Goal: Task Accomplishment & Management: Use online tool/utility

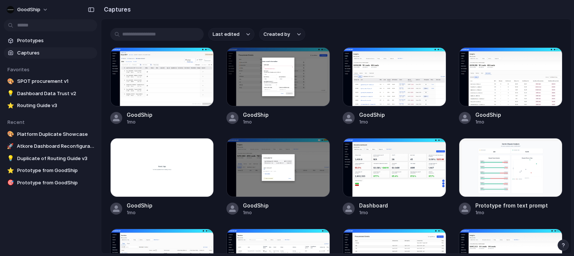
click at [376, 25] on div "Last edited Created by GoodShip 1mo GoodShip 1mo GoodShip 1mo GoodShip 1mo Good…" at bounding box center [336, 136] width 470 height 235
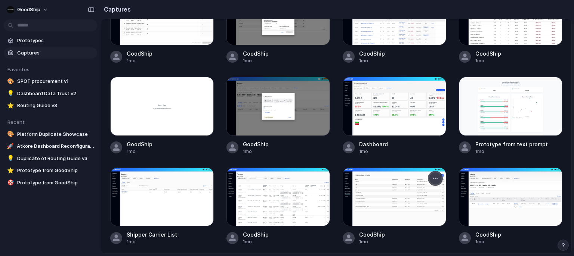
click at [436, 177] on div "button" at bounding box center [435, 179] width 6 height 6
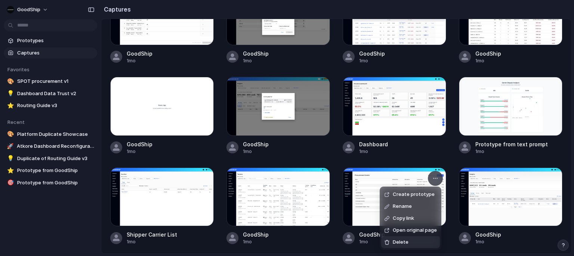
click at [411, 241] on li "Delete" at bounding box center [410, 242] width 59 height 12
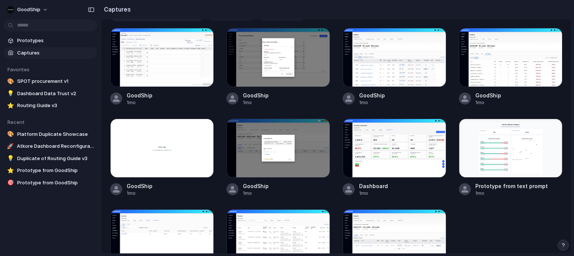
scroll to position [0, 0]
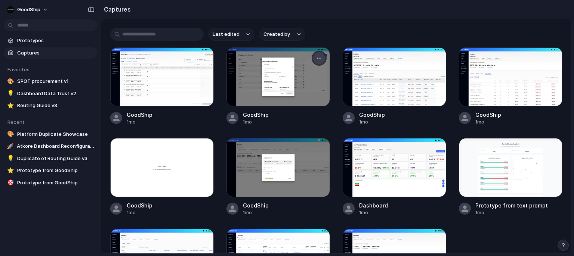
click at [321, 59] on div "button" at bounding box center [319, 58] width 6 height 6
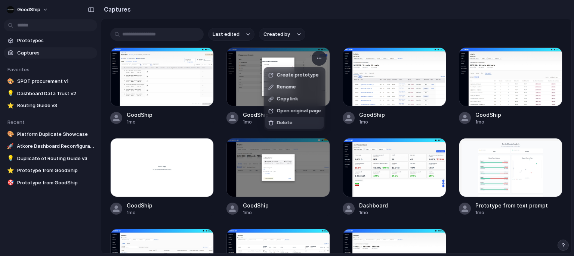
click at [302, 123] on li "Delete" at bounding box center [294, 123] width 59 height 12
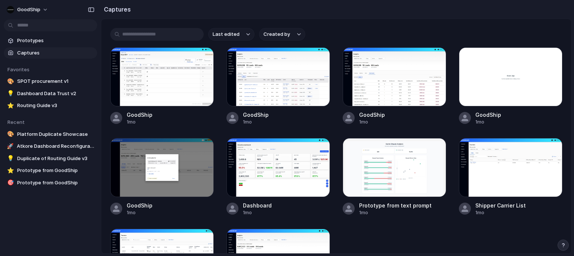
click at [42, 53] on span "Captures" at bounding box center [55, 52] width 77 height 7
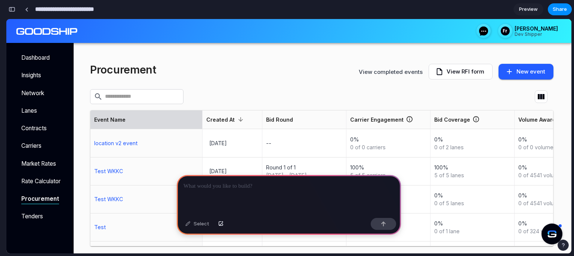
click at [88, 10] on input "**********" at bounding box center [76, 9] width 85 height 13
click at [127, 11] on div at bounding box center [130, 9] width 11 height 11
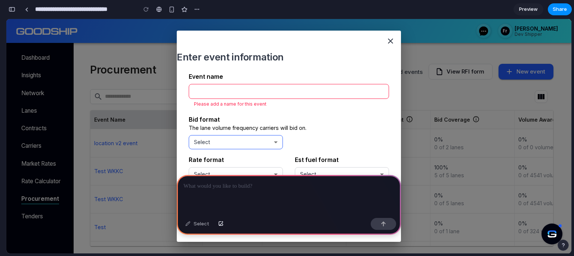
click at [274, 140] on div "Select" at bounding box center [236, 142] width 94 height 21
click at [274, 143] on div "Select" at bounding box center [236, 142] width 94 height 21
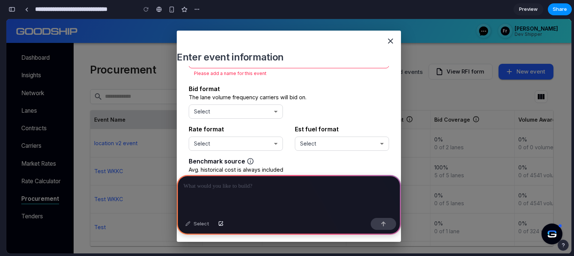
scroll to position [52, 0]
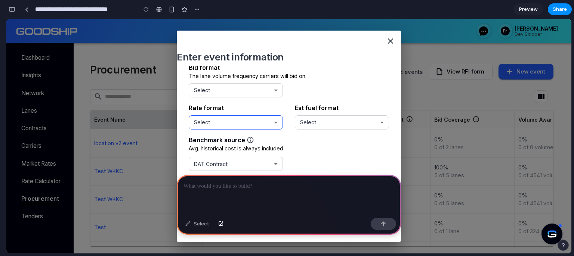
click at [275, 118] on div "Select" at bounding box center [236, 122] width 94 height 21
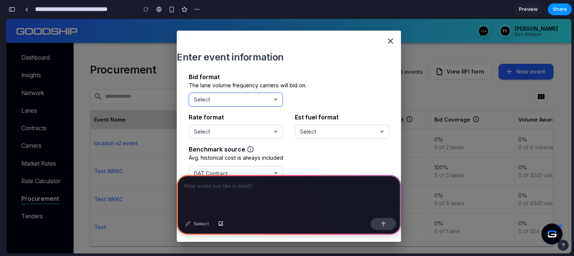
scroll to position [0, 0]
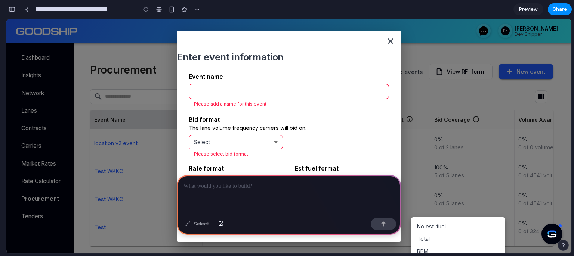
scroll to position [0, 6]
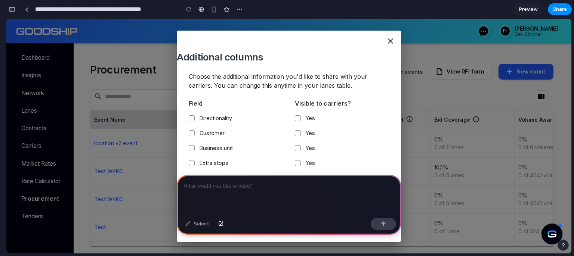
scroll to position [0, 6]
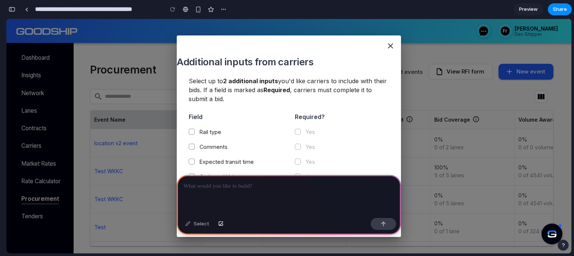
scroll to position [0, 6]
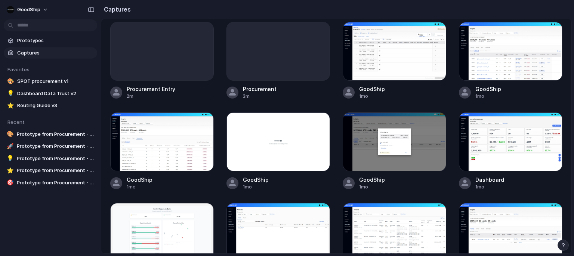
scroll to position [242, 0]
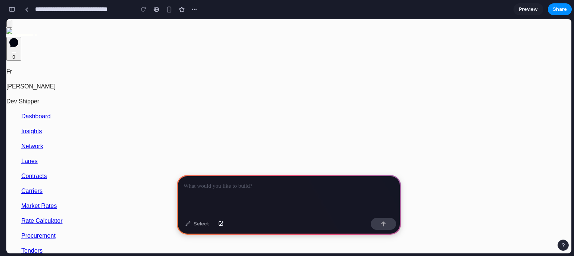
scroll to position [0, 6]
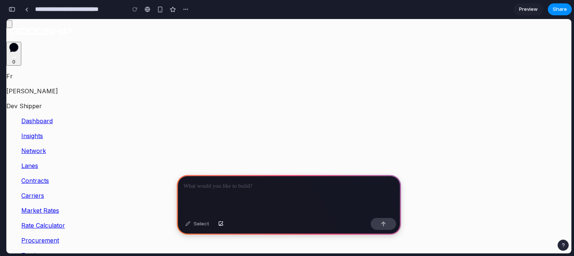
scroll to position [0, 6]
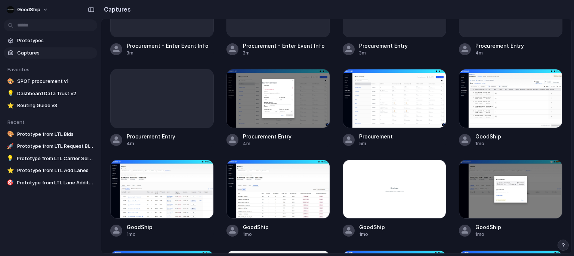
scroll to position [249, 0]
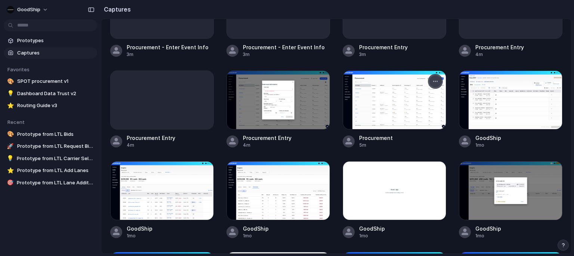
click at [435, 83] on div "button" at bounding box center [435, 81] width 6 height 6
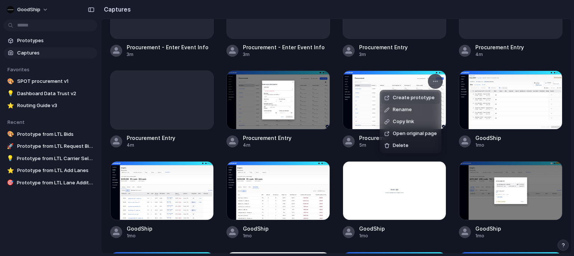
click at [419, 98] on span "Create prototype" at bounding box center [414, 97] width 42 height 7
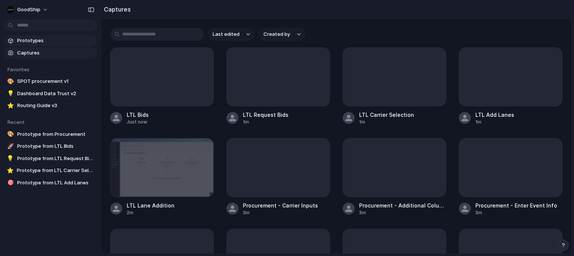
click at [48, 40] on span "Prototypes" at bounding box center [55, 40] width 77 height 7
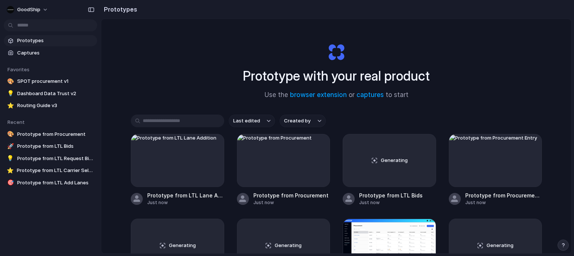
click at [257, 122] on span "Last edited" at bounding box center [246, 120] width 27 height 7
click at [256, 151] on span "Last created" at bounding box center [248, 149] width 31 height 7
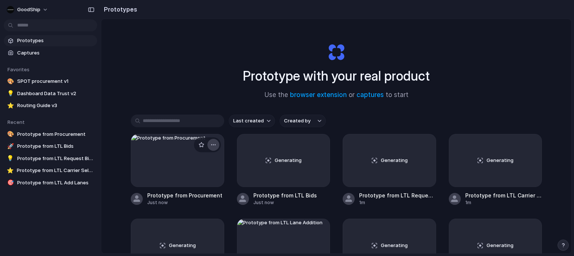
click at [217, 143] on button "button" at bounding box center [213, 145] width 12 height 12
click at [189, 198] on span "Delete" at bounding box center [185, 197] width 16 height 7
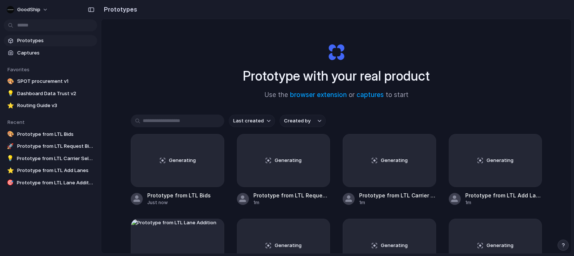
click at [46, 44] on link "Prototypes" at bounding box center [50, 40] width 93 height 11
click at [47, 52] on span "Captures" at bounding box center [55, 52] width 77 height 7
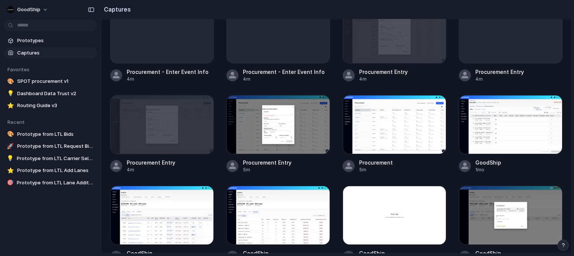
scroll to position [212, 0]
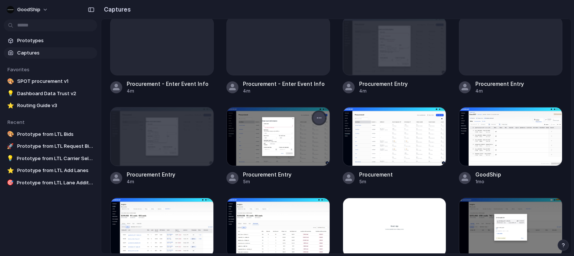
click at [319, 121] on button "button" at bounding box center [319, 118] width 12 height 12
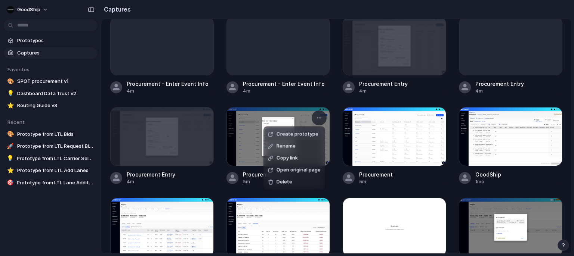
click at [300, 136] on span "Create prototype" at bounding box center [297, 134] width 42 height 7
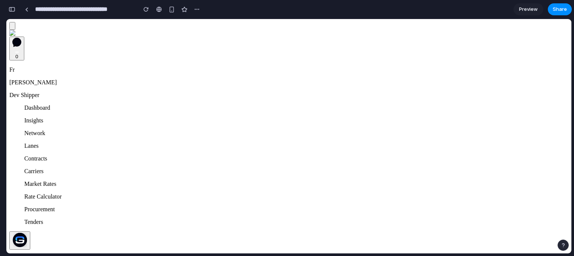
click at [16, 12] on button "button" at bounding box center [12, 9] width 12 height 12
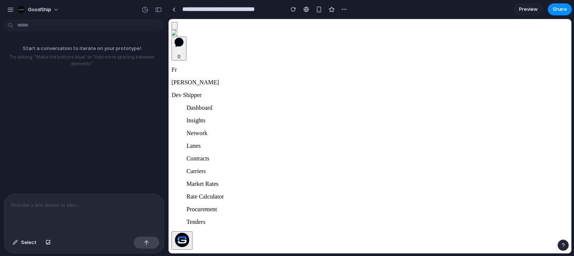
click at [83, 203] on p at bounding box center [84, 205] width 146 height 9
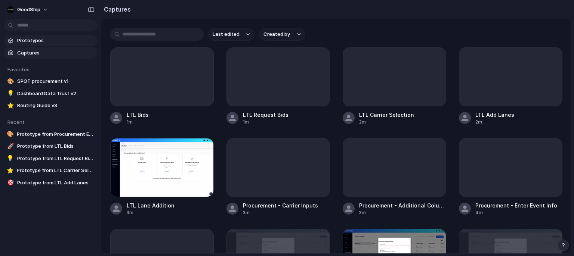
click at [25, 43] on span "Prototypes" at bounding box center [55, 40] width 77 height 7
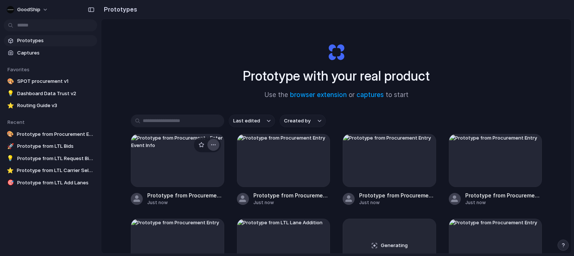
click at [214, 143] on div "button" at bounding box center [213, 145] width 6 height 6
click at [187, 198] on span "Delete" at bounding box center [185, 197] width 16 height 7
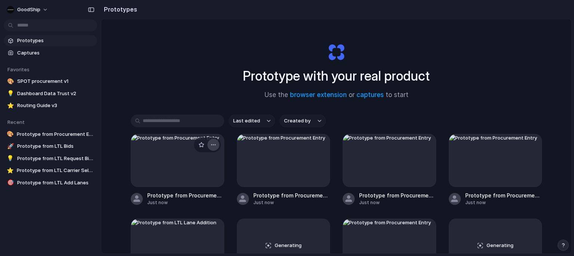
click at [215, 145] on div "button" at bounding box center [213, 145] width 6 height 6
click at [196, 196] on li "Delete" at bounding box center [191, 198] width 53 height 12
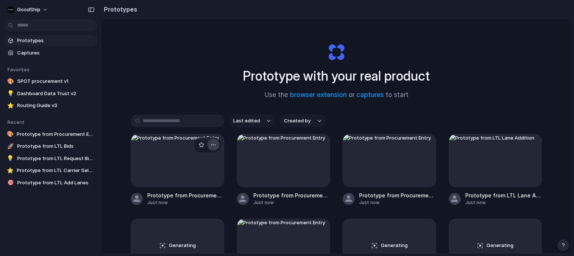
click at [214, 146] on div "button" at bounding box center [213, 145] width 6 height 6
click at [199, 195] on li "Delete" at bounding box center [191, 198] width 53 height 12
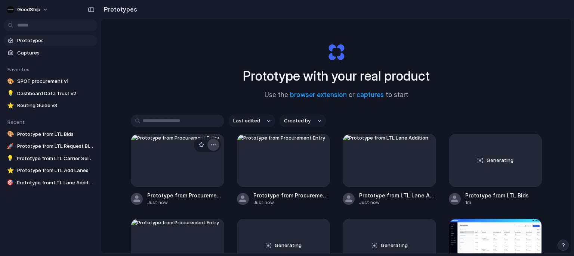
click at [213, 144] on div "button" at bounding box center [213, 145] width 6 height 6
click at [198, 196] on li "Delete" at bounding box center [191, 198] width 53 height 12
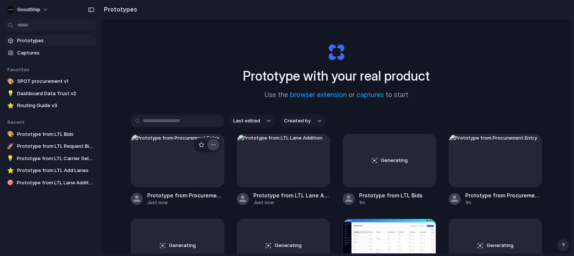
click at [213, 147] on div "button" at bounding box center [213, 145] width 6 height 6
click at [192, 195] on li "Delete" at bounding box center [191, 198] width 53 height 12
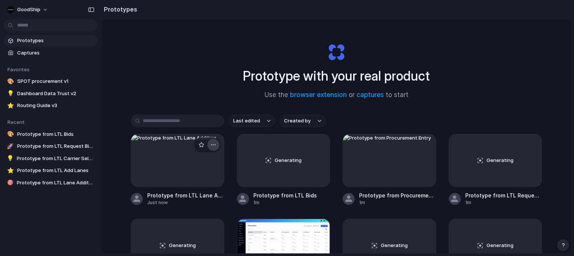
click at [214, 147] on div "button" at bounding box center [213, 145] width 6 height 6
click at [192, 196] on li "Delete" at bounding box center [191, 198] width 53 height 12
click at [322, 145] on button "button" at bounding box center [319, 145] width 12 height 12
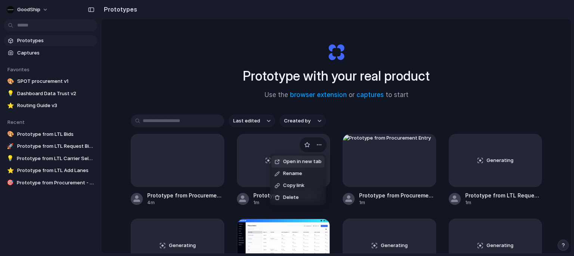
click at [429, 145] on div "Open in new tab Rename Copy link Delete" at bounding box center [287, 128] width 574 height 256
click at [427, 143] on div "button" at bounding box center [425, 145] width 6 height 6
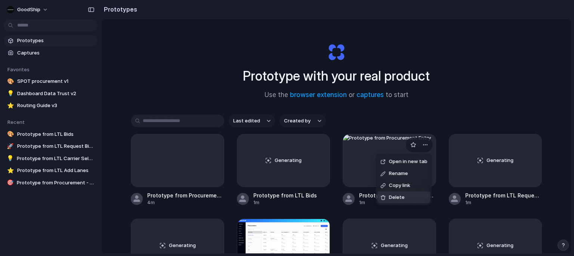
click at [401, 196] on span "Delete" at bounding box center [397, 197] width 16 height 7
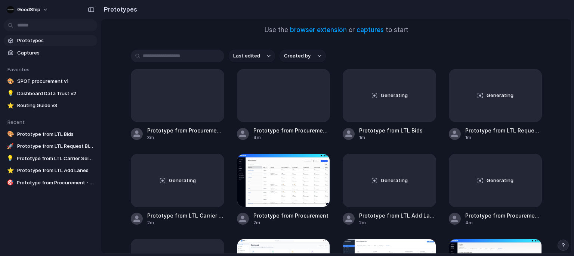
scroll to position [75, 0]
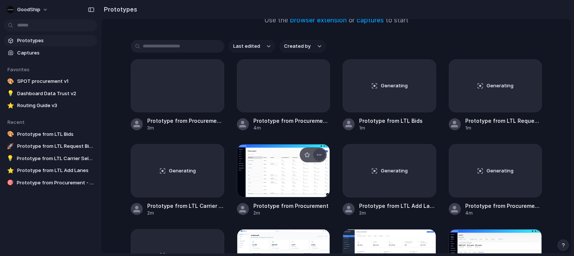
click at [319, 156] on div "button" at bounding box center [319, 155] width 6 height 6
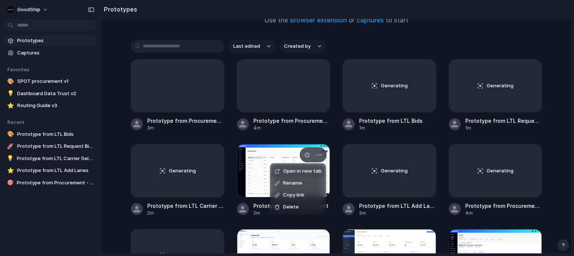
click at [263, 168] on div "Open in new tab Rename Copy link Delete" at bounding box center [287, 128] width 574 height 256
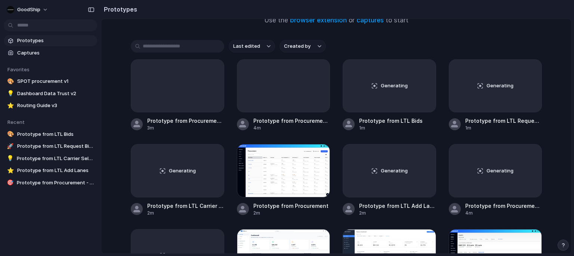
click at [263, 168] on div at bounding box center [283, 170] width 93 height 53
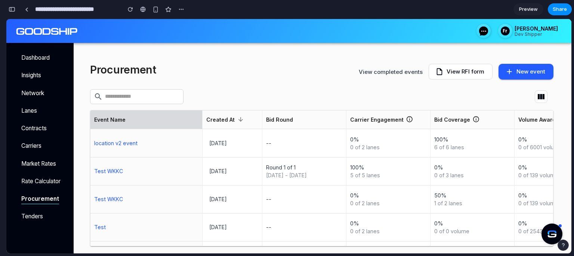
click at [14, 9] on div "button" at bounding box center [12, 9] width 7 height 5
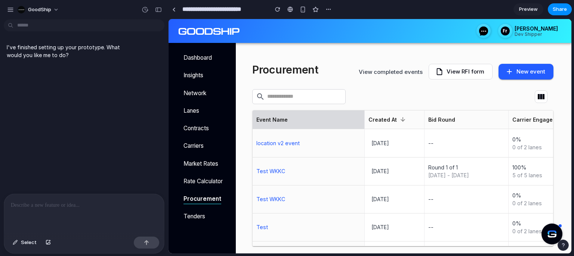
click at [88, 199] on div at bounding box center [84, 214] width 160 height 40
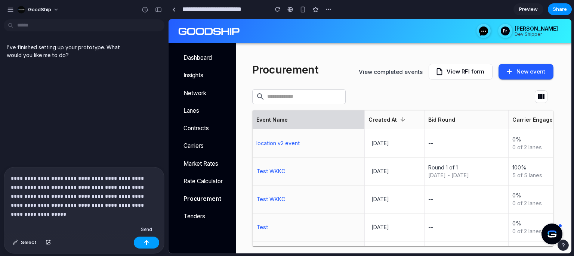
click at [149, 244] on button "button" at bounding box center [146, 243] width 25 height 12
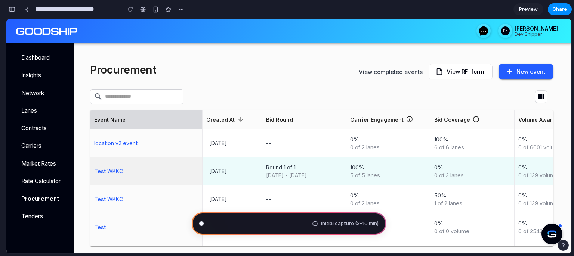
scroll to position [19, 0]
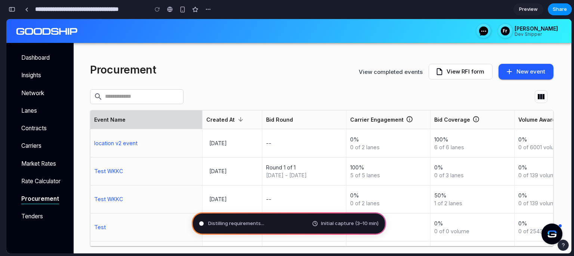
click at [103, 10] on input "**********" at bounding box center [90, 9] width 112 height 13
type input "******"
click at [198, 12] on section "****** Preview Share" at bounding box center [289, 9] width 566 height 19
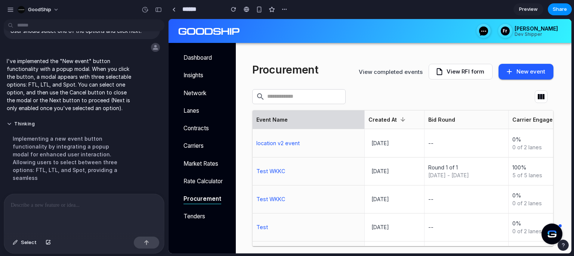
scroll to position [63, 0]
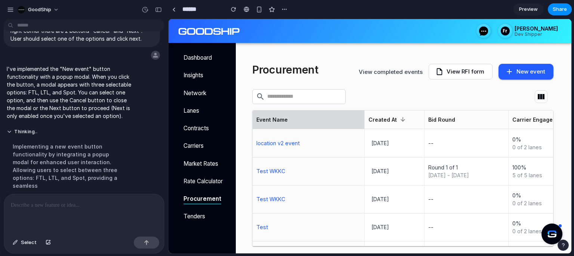
click at [533, 69] on button "New event" at bounding box center [525, 72] width 55 height 16
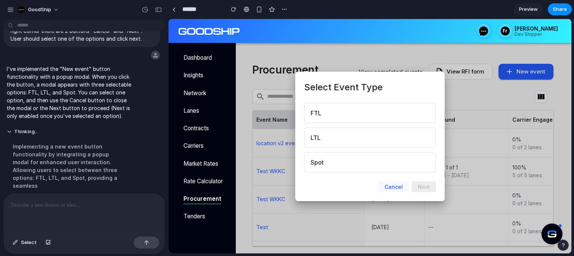
click at [395, 188] on button "Cancel" at bounding box center [393, 187] width 30 height 11
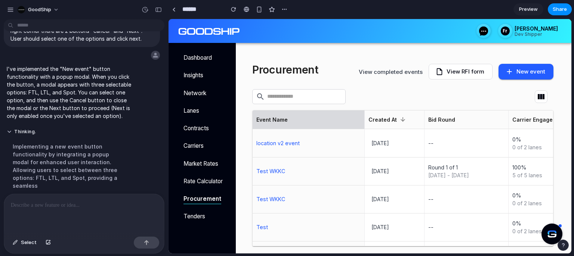
click at [537, 73] on button "New event" at bounding box center [525, 72] width 55 height 16
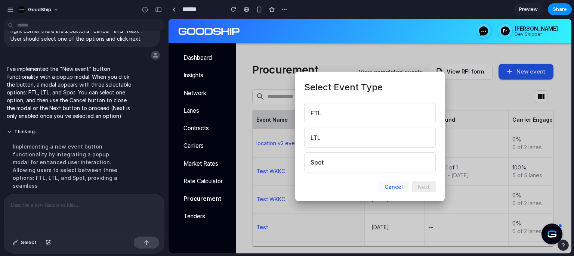
click at [394, 188] on button "Cancel" at bounding box center [393, 187] width 30 height 11
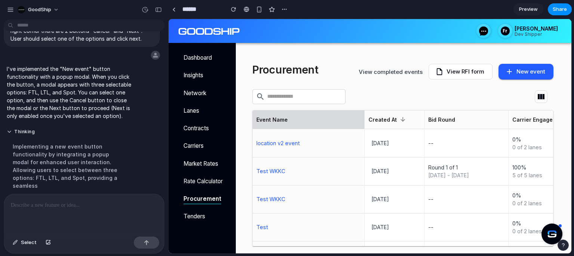
click at [521, 75] on button "New event" at bounding box center [525, 72] width 55 height 16
click at [161, 13] on button "button" at bounding box center [158, 10] width 12 height 12
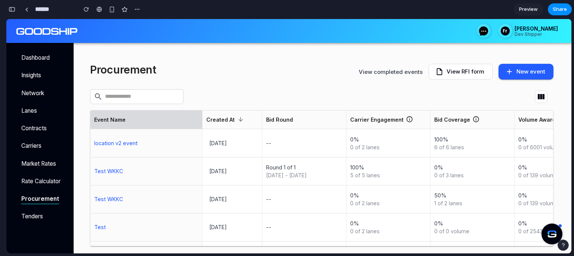
scroll to position [78, 0]
click at [9, 9] on div "button" at bounding box center [12, 9] width 7 height 5
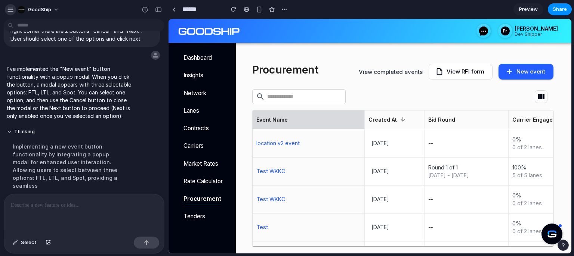
click at [9, 10] on div "button" at bounding box center [10, 9] width 7 height 7
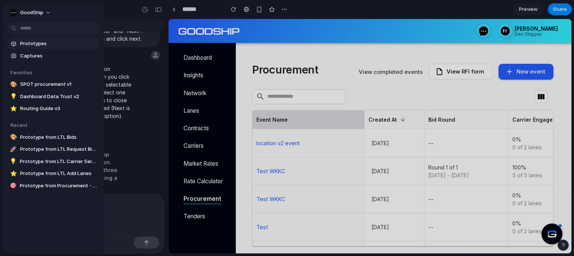
click at [32, 42] on span "Prototypes" at bounding box center [58, 43] width 77 height 7
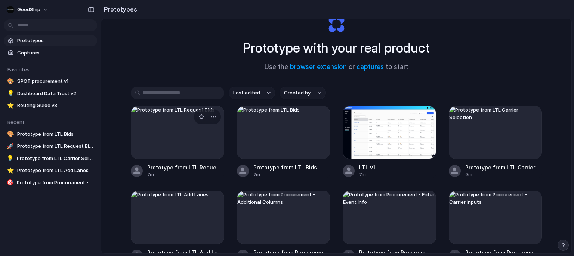
scroll to position [29, 0]
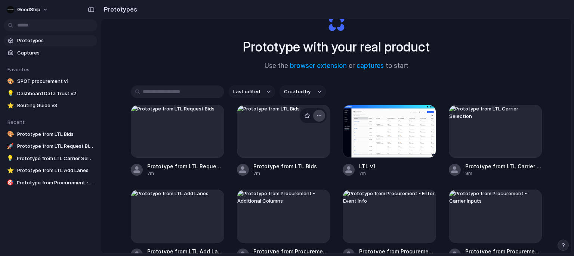
click at [320, 115] on div "button" at bounding box center [319, 116] width 6 height 6
click at [357, 96] on div "Open in new tab Rename Copy link Delete" at bounding box center [287, 128] width 574 height 256
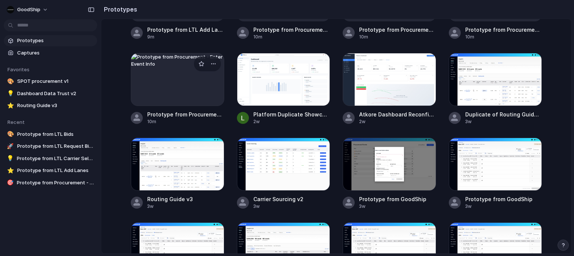
scroll to position [248, 0]
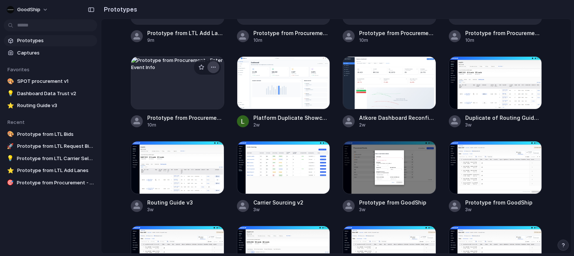
click at [214, 65] on div "button" at bounding box center [213, 67] width 6 height 6
click at [180, 115] on li "Delete" at bounding box center [191, 119] width 53 height 12
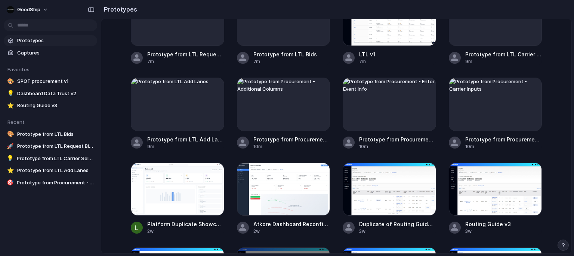
scroll to position [143, 0]
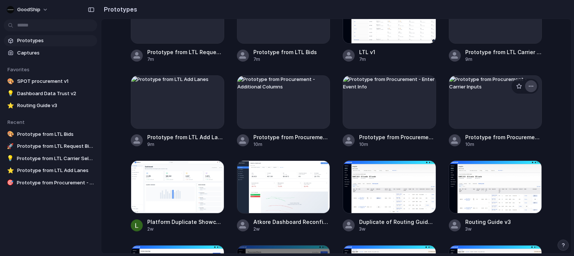
click at [530, 86] on div "button" at bounding box center [531, 86] width 6 height 6
click at [499, 137] on span "Delete" at bounding box center [503, 138] width 16 height 7
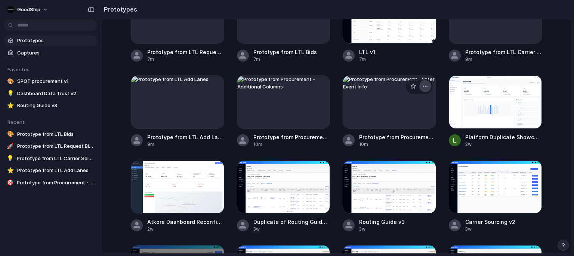
click at [424, 85] on div "button" at bounding box center [425, 86] width 6 height 6
click at [404, 138] on li "Delete" at bounding box center [403, 139] width 53 height 12
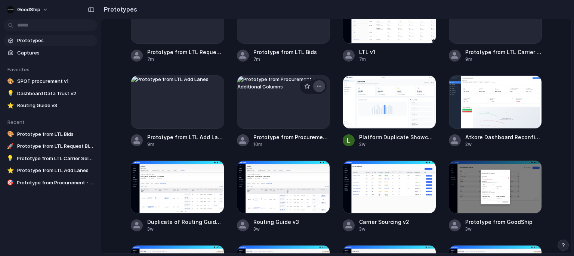
click at [318, 85] on div "button" at bounding box center [319, 86] width 6 height 6
click at [302, 137] on li "Delete" at bounding box center [297, 139] width 53 height 12
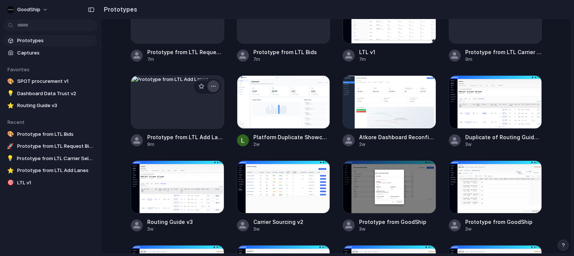
click at [212, 82] on button "button" at bounding box center [213, 86] width 12 height 12
click at [199, 136] on li "Delete" at bounding box center [191, 139] width 53 height 12
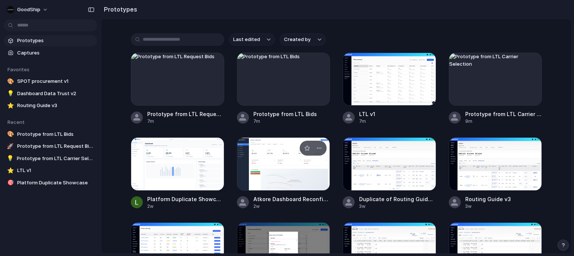
scroll to position [43, 0]
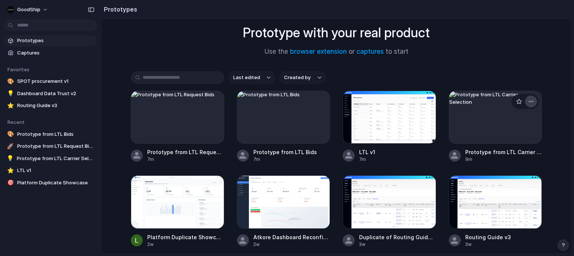
click at [532, 100] on div "button" at bounding box center [531, 102] width 6 height 6
click at [563, 134] on div "Open in new tab Rename Copy link Delete" at bounding box center [287, 128] width 574 height 256
click at [516, 137] on div at bounding box center [495, 117] width 93 height 53
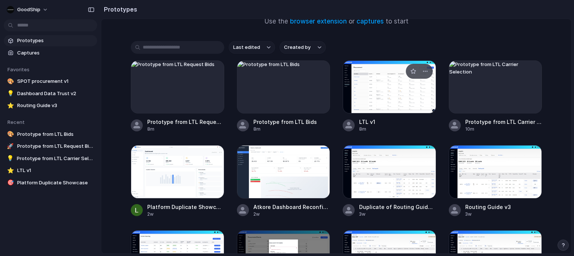
scroll to position [92, 0]
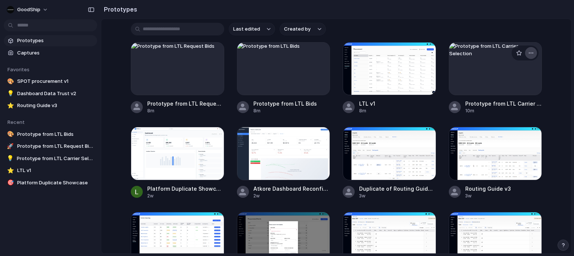
click at [532, 53] on div "button" at bounding box center [531, 53] width 6 height 6
click at [504, 104] on span "Delete" at bounding box center [503, 105] width 16 height 7
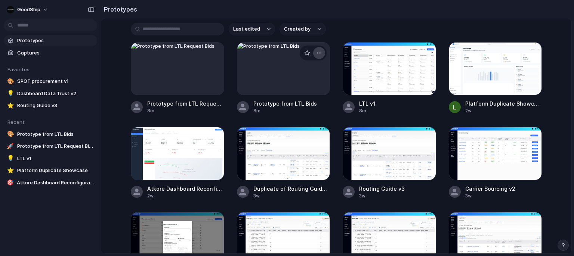
click at [319, 54] on div "button" at bounding box center [319, 53] width 6 height 6
click at [302, 102] on li "Delete" at bounding box center [297, 106] width 53 height 12
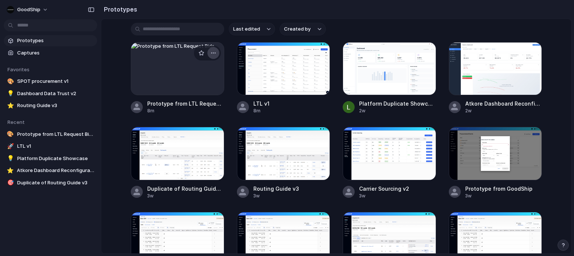
click at [211, 52] on div "button" at bounding box center [213, 53] width 6 height 6
click at [197, 104] on li "Delete" at bounding box center [191, 105] width 53 height 12
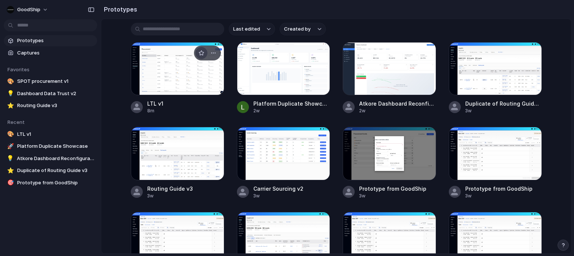
click at [197, 55] on button "button" at bounding box center [201, 53] width 12 height 12
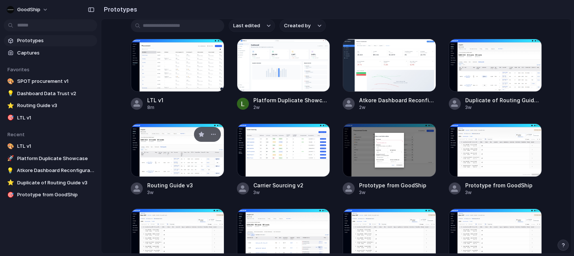
scroll to position [26, 0]
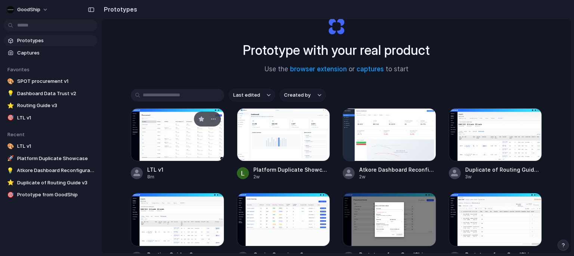
click at [180, 152] on div at bounding box center [177, 134] width 93 height 53
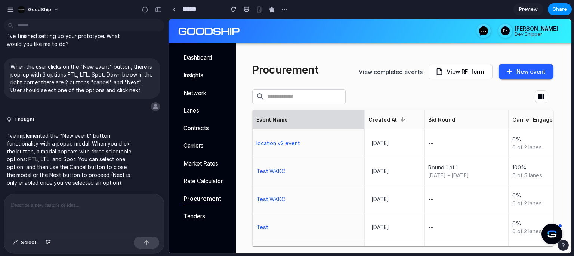
click at [530, 63] on div "Procurement View completed events View RFI form New event" at bounding box center [402, 71] width 301 height 23
click at [527, 67] on button "New event" at bounding box center [525, 72] width 55 height 16
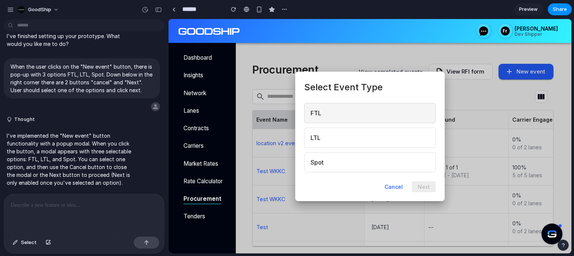
click at [340, 115] on button "FTL" at bounding box center [369, 113] width 131 height 20
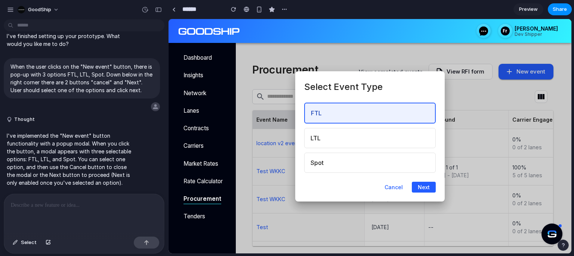
click at [373, 118] on button "FTL" at bounding box center [369, 113] width 131 height 21
click at [369, 132] on button "LTL" at bounding box center [369, 138] width 131 height 20
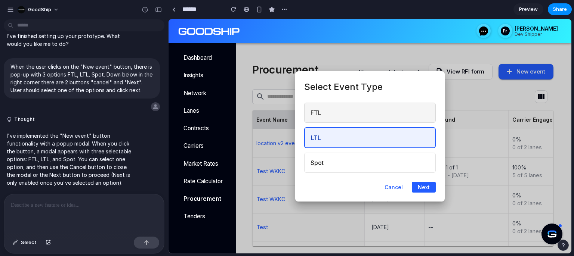
click at [372, 112] on button "FTL" at bounding box center [369, 113] width 131 height 20
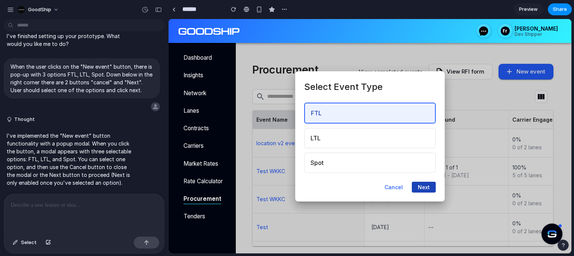
click at [430, 188] on button "Next" at bounding box center [424, 187] width 24 height 11
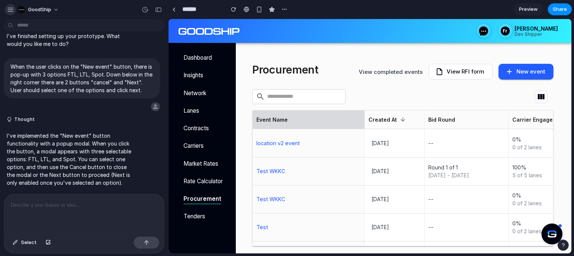
click at [13, 9] on button "button" at bounding box center [10, 9] width 11 height 11
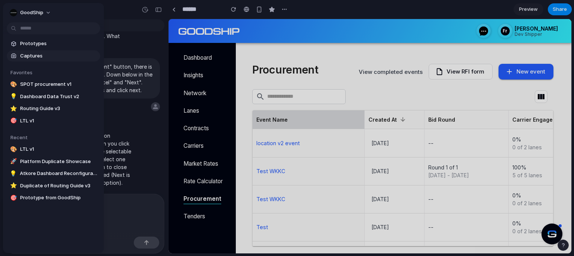
click at [30, 56] on span "Captures" at bounding box center [58, 55] width 77 height 7
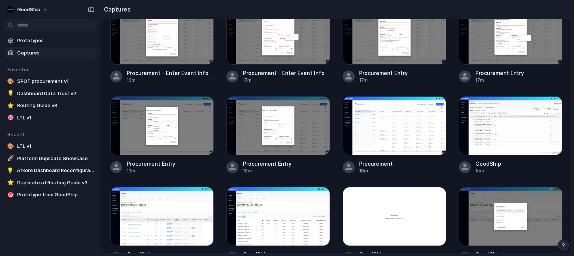
scroll to position [227, 0]
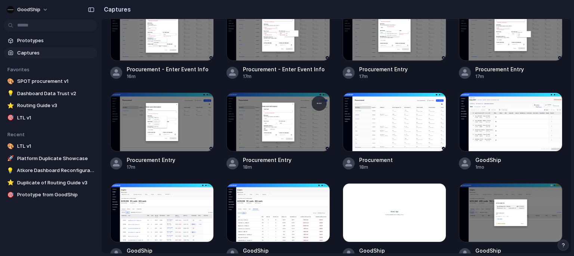
click at [282, 138] on div at bounding box center [277, 122] width 103 height 59
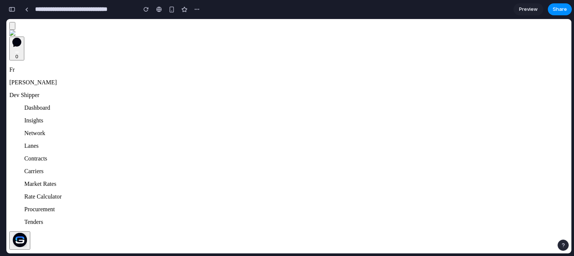
copy div "Enter event information"
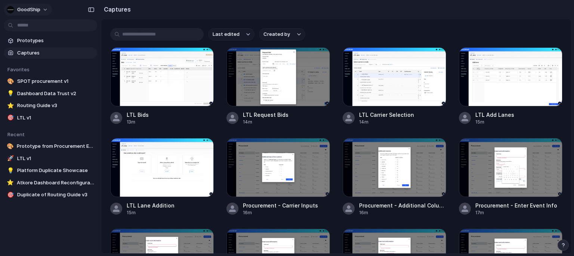
click at [37, 10] on span "GoodShip" at bounding box center [28, 9] width 23 height 7
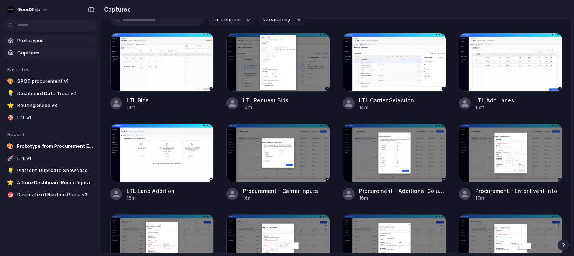
click at [28, 41] on span "Prototypes" at bounding box center [55, 40] width 77 height 7
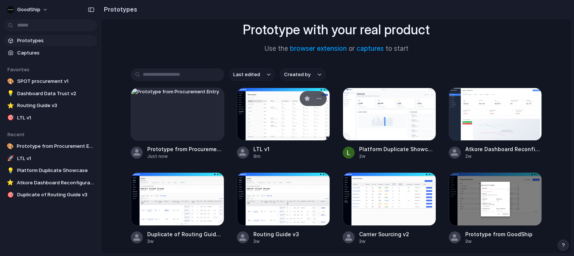
scroll to position [49, 0]
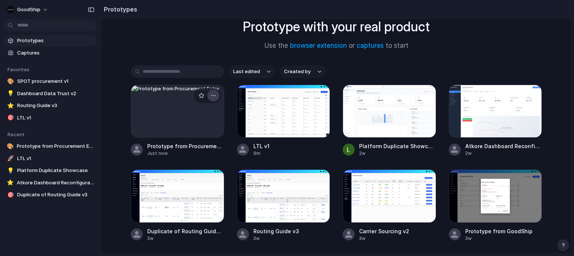
click at [214, 95] on div "button" at bounding box center [213, 96] width 6 height 6
click at [191, 146] on span "Delete" at bounding box center [185, 147] width 16 height 7
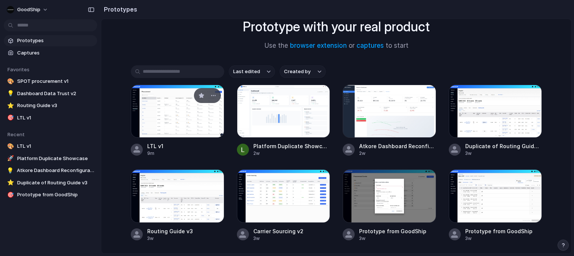
click at [188, 128] on div at bounding box center [177, 111] width 93 height 53
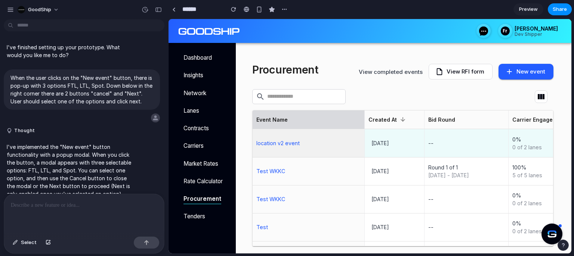
scroll to position [11, 0]
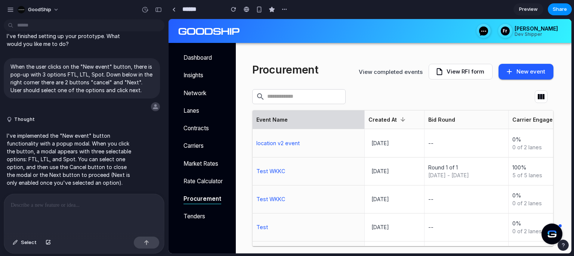
click at [112, 203] on p at bounding box center [84, 205] width 146 height 9
